Goal: Navigation & Orientation: Find specific page/section

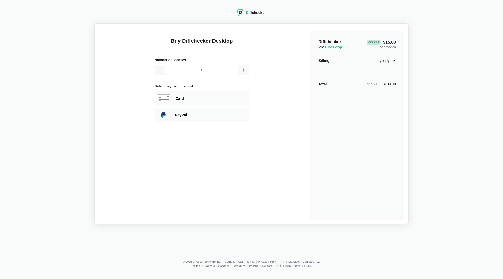
click at [253, 13] on div "Diff checker" at bounding box center [256, 12] width 20 height 5
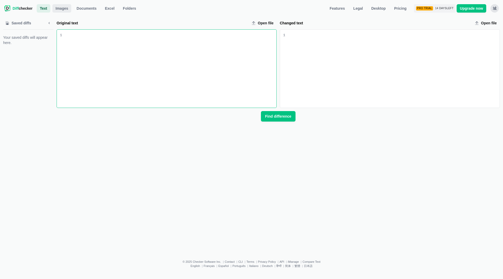
click at [65, 9] on span "Images" at bounding box center [62, 8] width 15 height 5
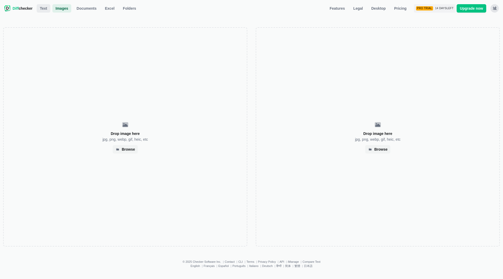
click at [47, 8] on link "Text" at bounding box center [44, 8] width 14 height 8
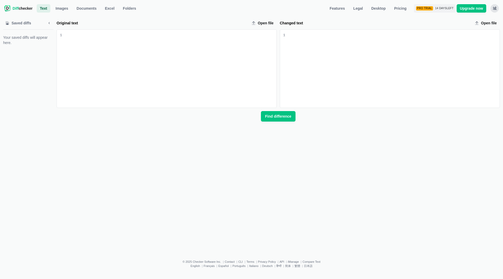
click at [496, 10] on div "城" at bounding box center [495, 8] width 8 height 8
click at [433, 20] on div "Changed text Open file" at bounding box center [390, 23] width 220 height 8
click at [445, 9] on span "14 days left" at bounding box center [444, 8] width 18 height 3
click at [429, 8] on div "Pro Trial" at bounding box center [424, 8] width 17 height 4
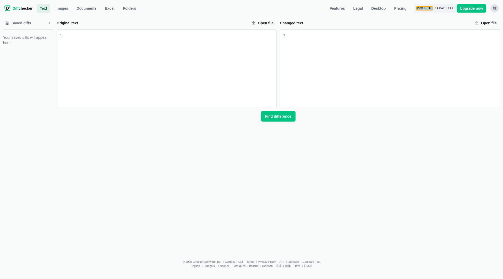
click at [429, 8] on div "Pro Trial" at bounding box center [424, 8] width 17 height 4
click at [20, 8] on span "Diff checker" at bounding box center [23, 8] width 20 height 5
click at [21, 10] on span "Diff checker" at bounding box center [23, 8] width 20 height 5
click at [22, 10] on span "Diff checker" at bounding box center [23, 8] width 20 height 5
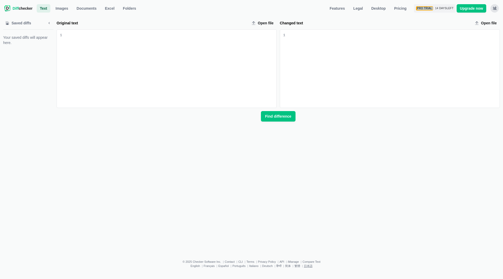
click at [306, 267] on link "日本語" at bounding box center [308, 265] width 9 height 3
